Goal: Information Seeking & Learning: Learn about a topic

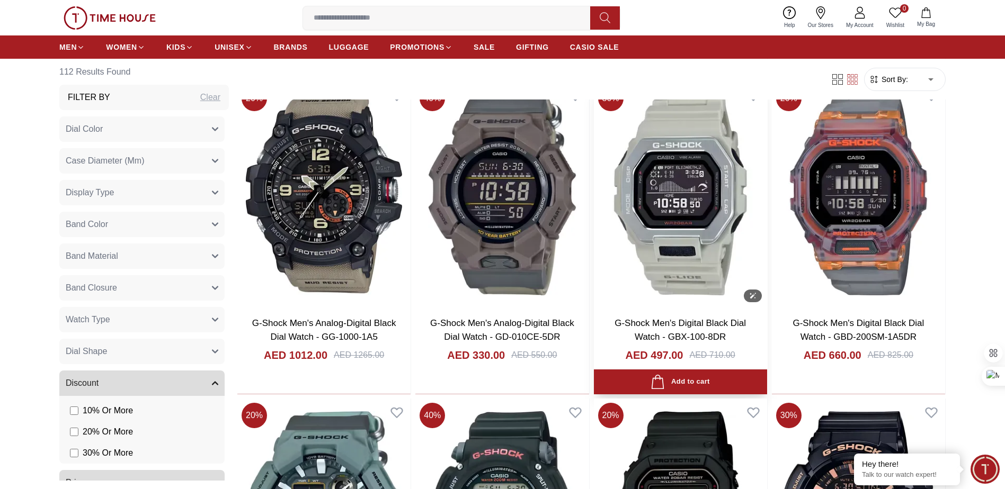
scroll to position [1482, 0]
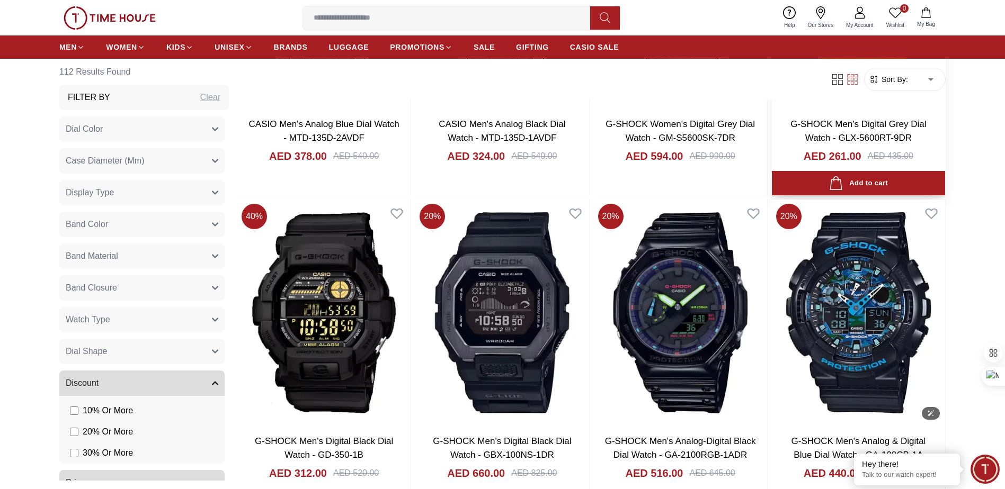
scroll to position [3268, 0]
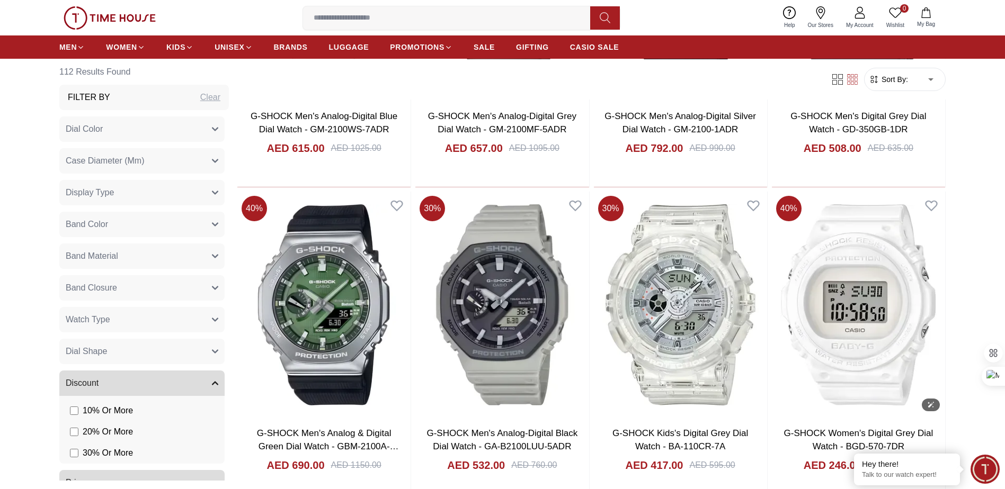
scroll to position [4861, 0]
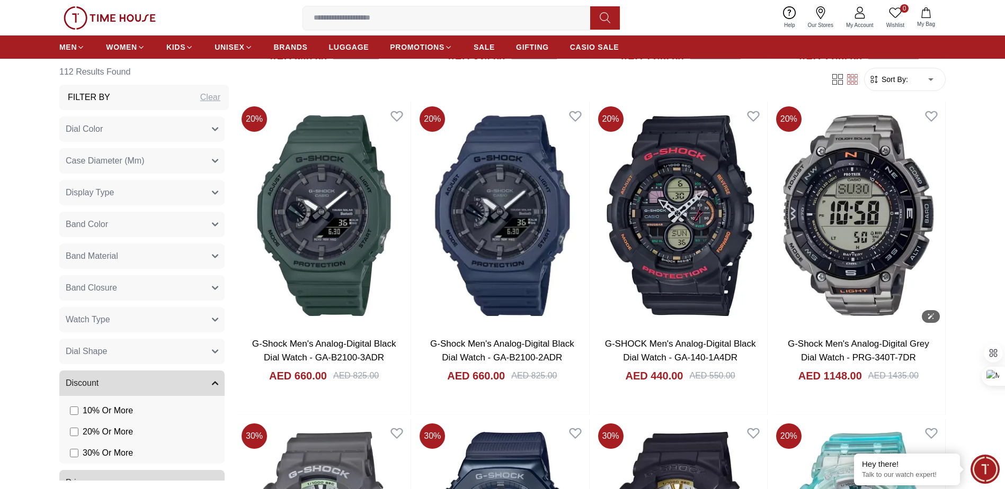
scroll to position [5901, 0]
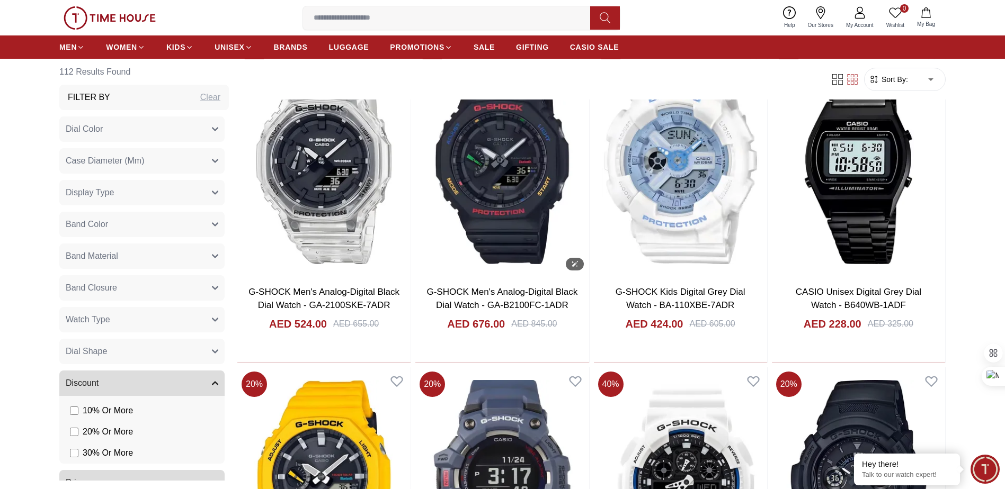
scroll to position [7856, 0]
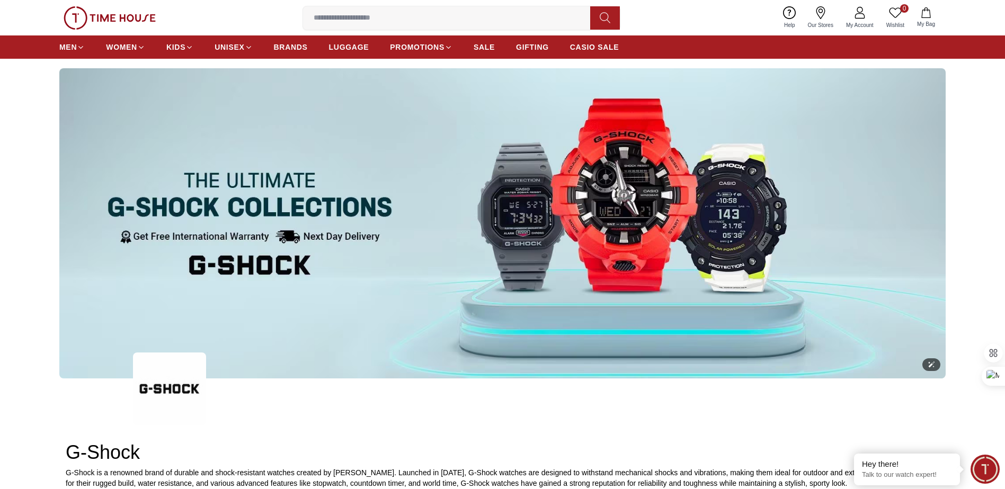
scroll to position [52, 0]
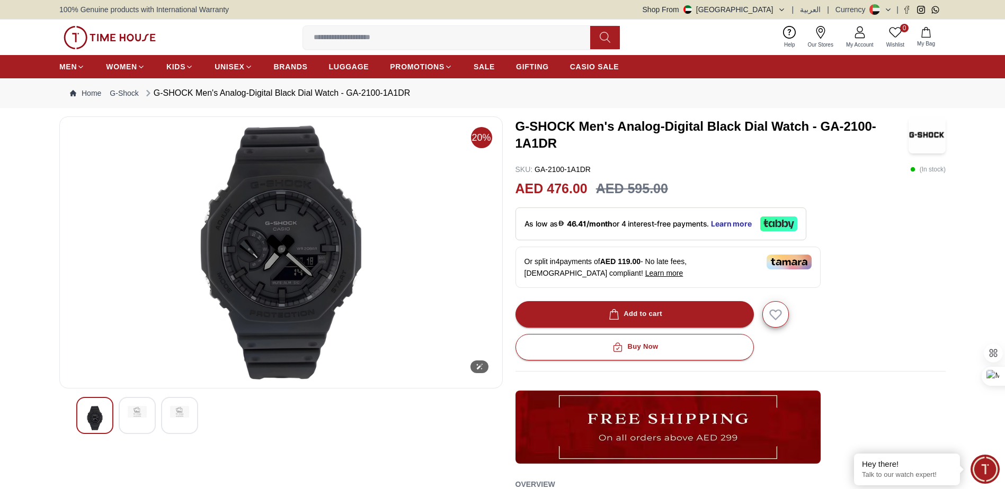
click at [290, 249] on img at bounding box center [280, 253] width 425 height 254
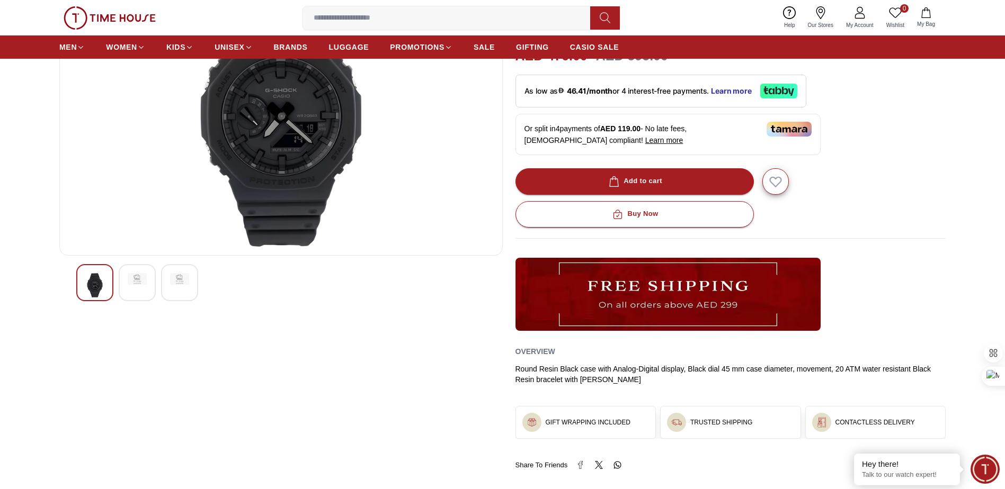
scroll to position [132, 0]
